Goal: Find specific page/section: Find specific page/section

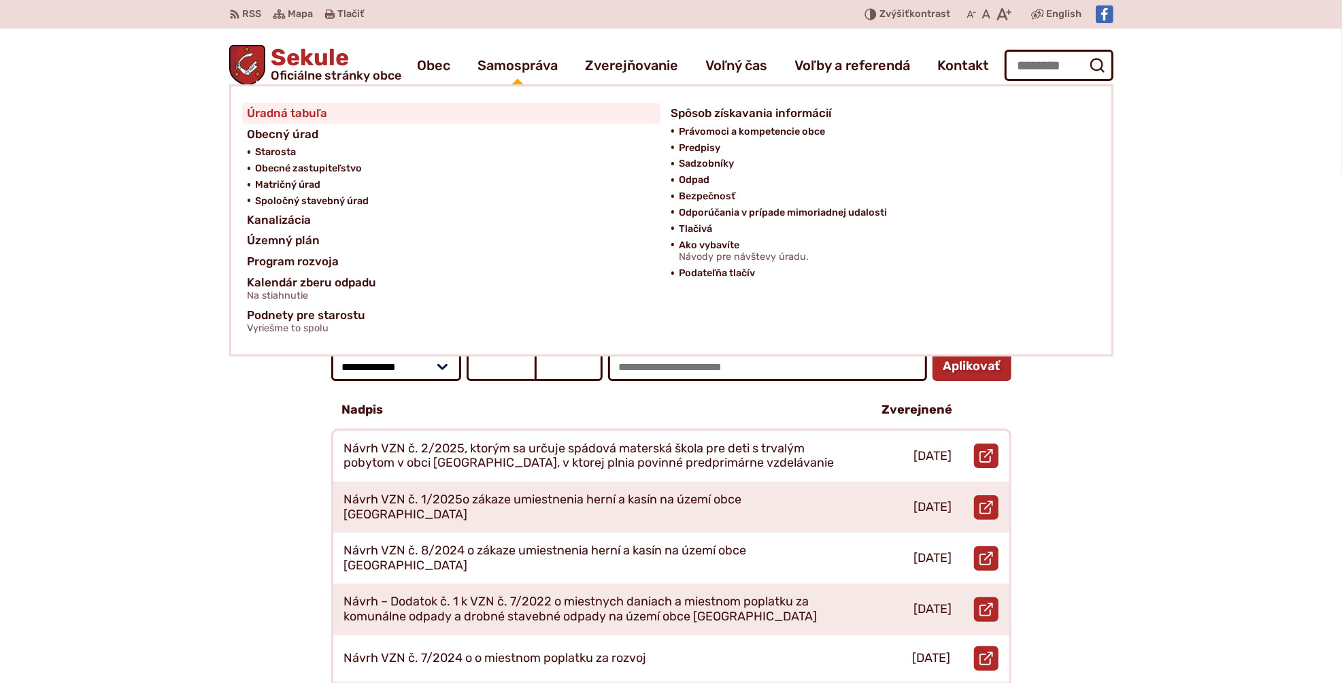
click at [328, 116] on link "Úradná tabuľa" at bounding box center [451, 113] width 407 height 21
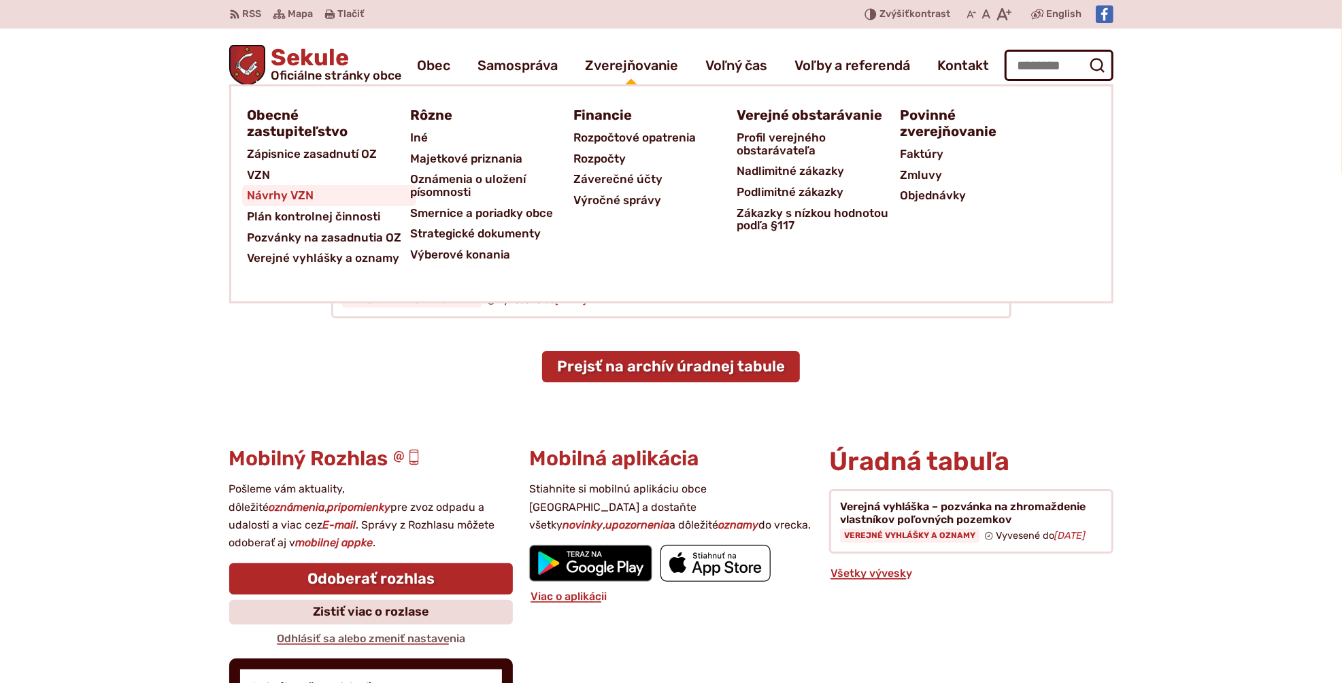
click at [273, 190] on span "Návrhy VZN" at bounding box center [281, 195] width 67 height 21
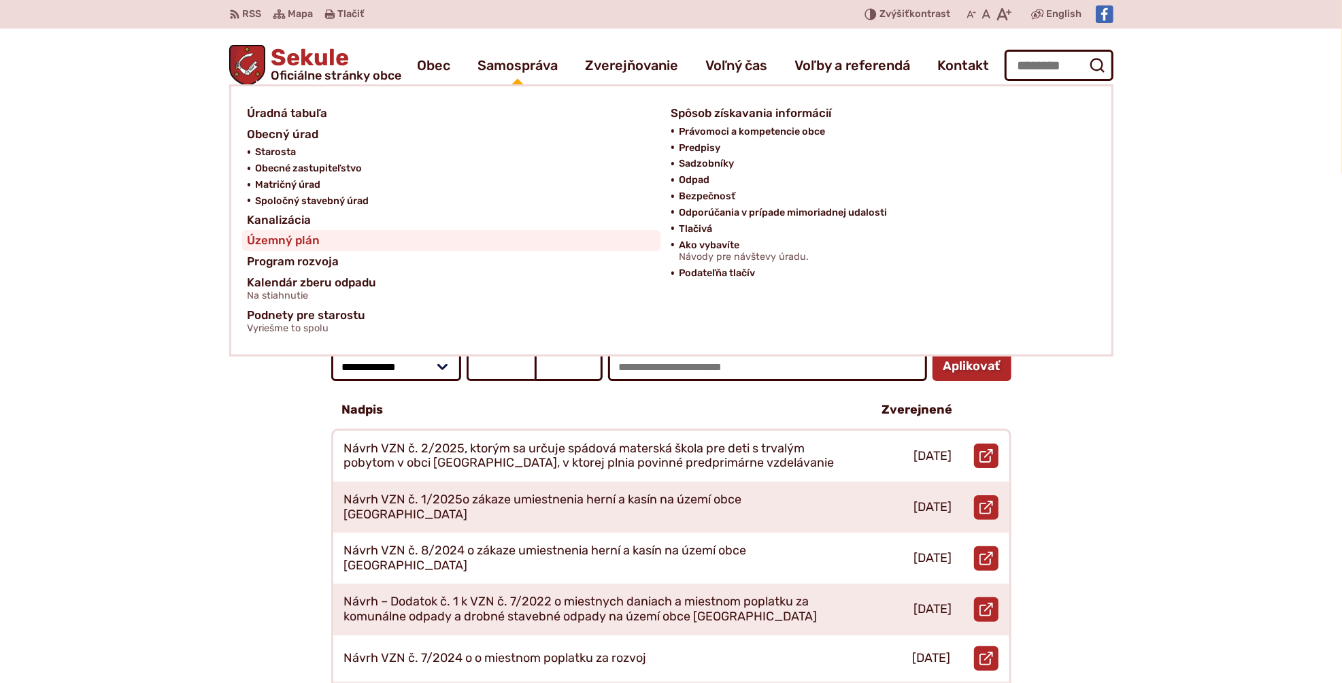
click at [262, 239] on span "Územný plán" at bounding box center [284, 240] width 73 height 21
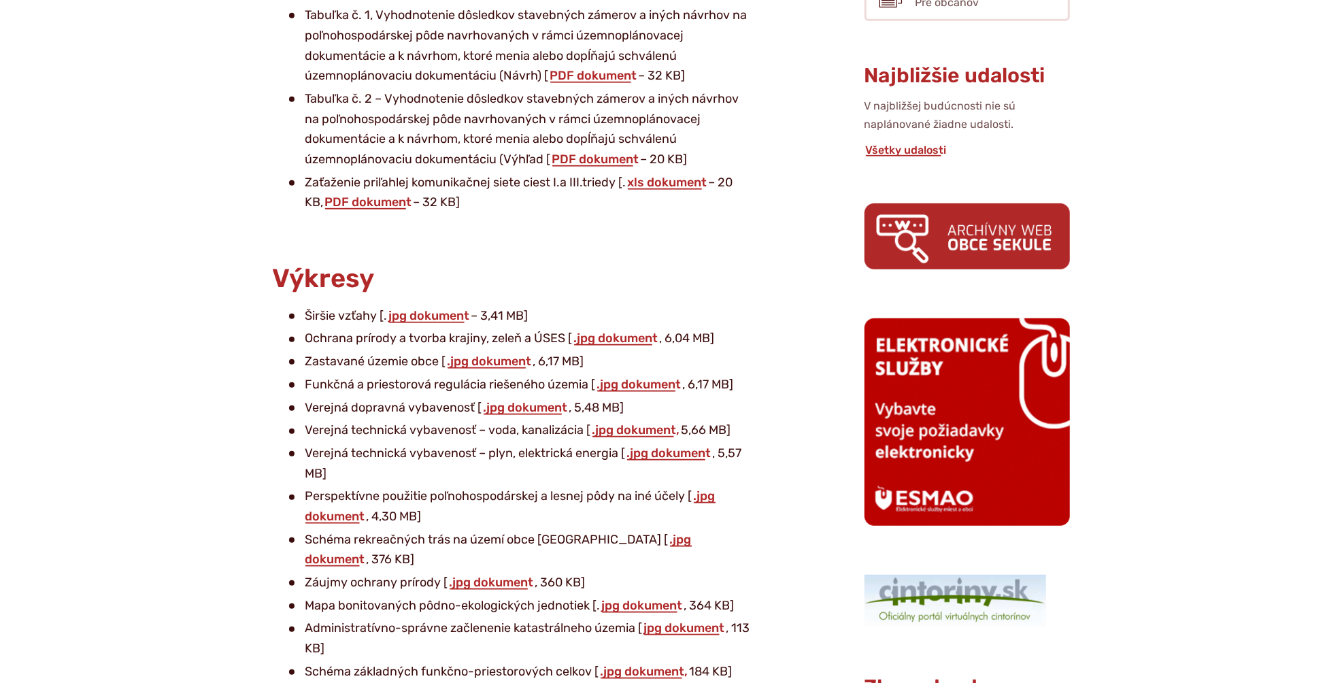
scroll to position [635, 0]
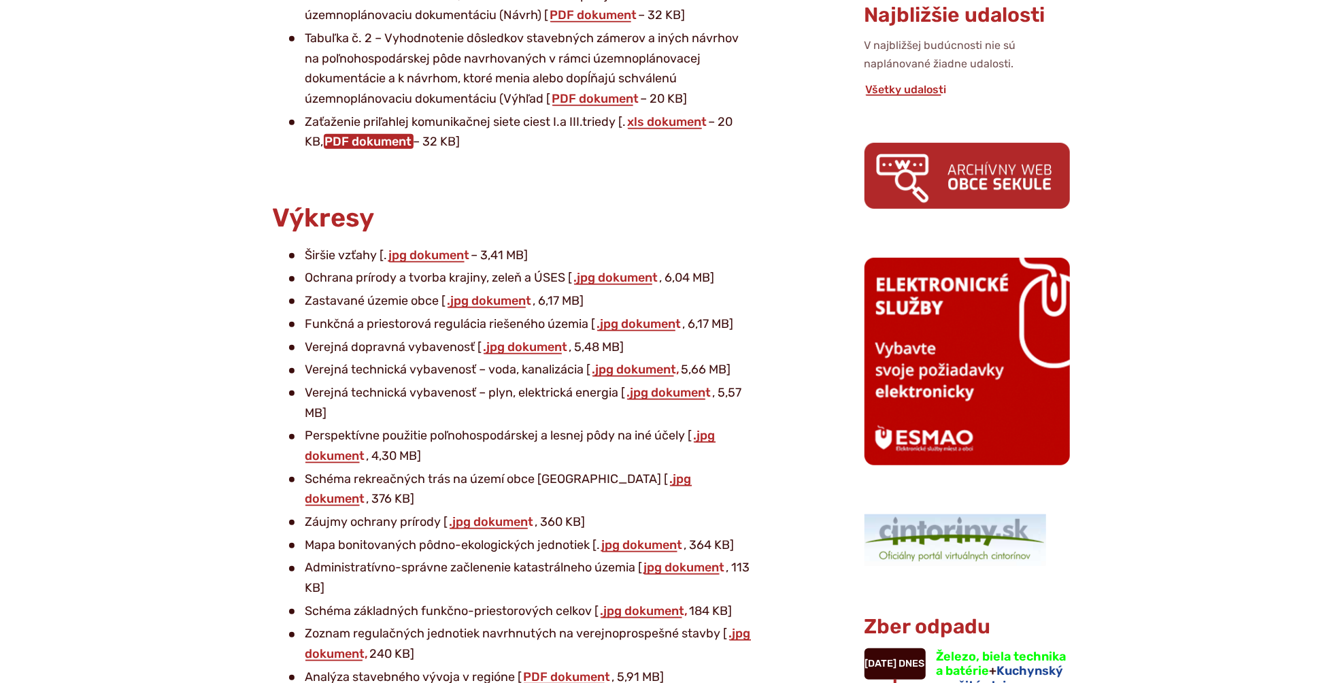
click at [396, 139] on link "PDF dokument" at bounding box center [369, 141] width 90 height 15
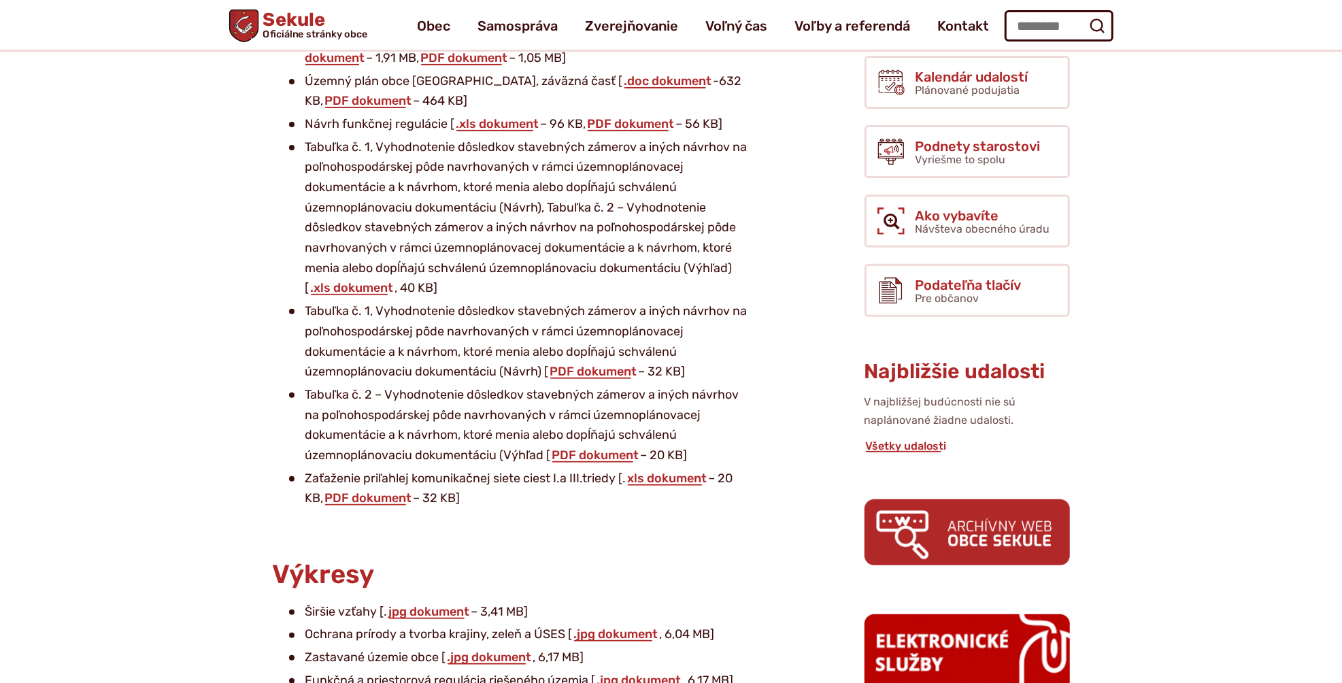
scroll to position [181, 0]
